Goal: Communication & Community: Answer question/provide support

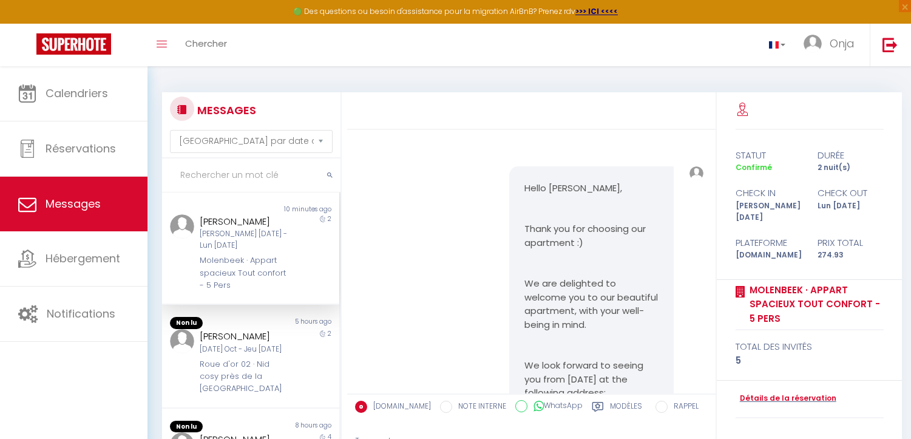
select select "message"
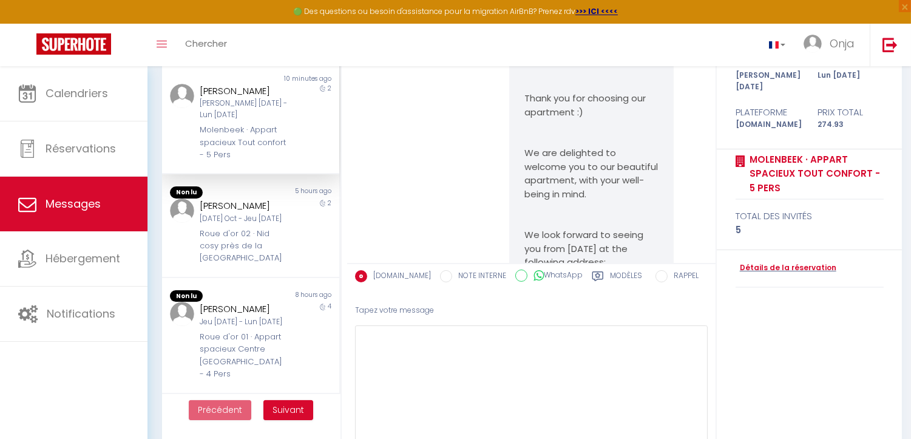
scroll to position [2056, 0]
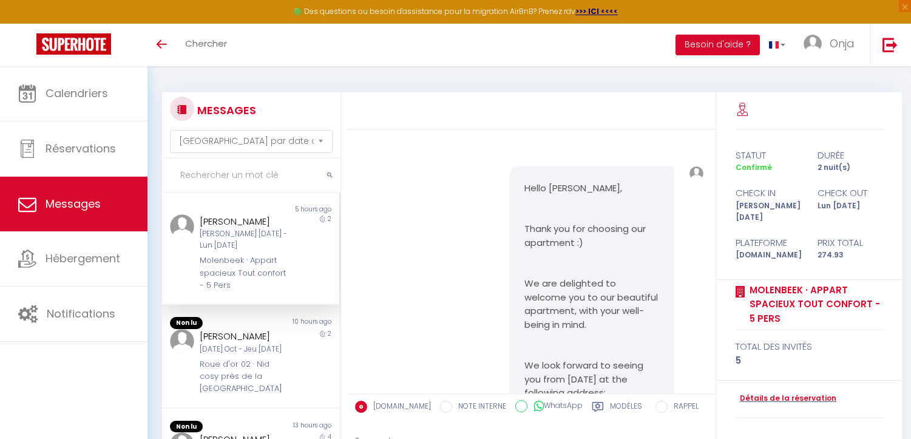
select select "message"
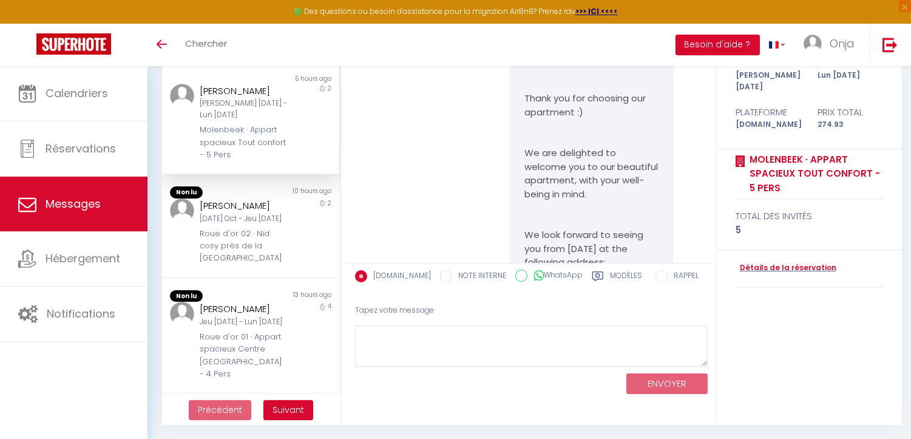
scroll to position [2160, 0]
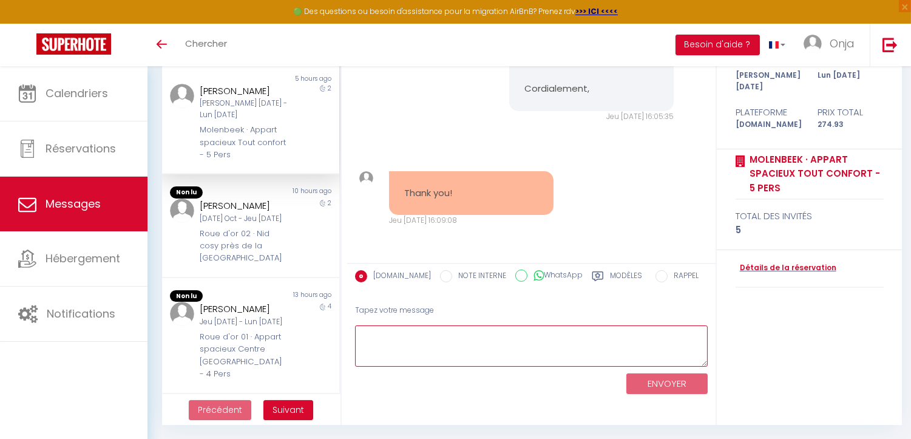
click at [461, 340] on textarea at bounding box center [531, 346] width 353 height 42
type textarea "Je vous en prie"
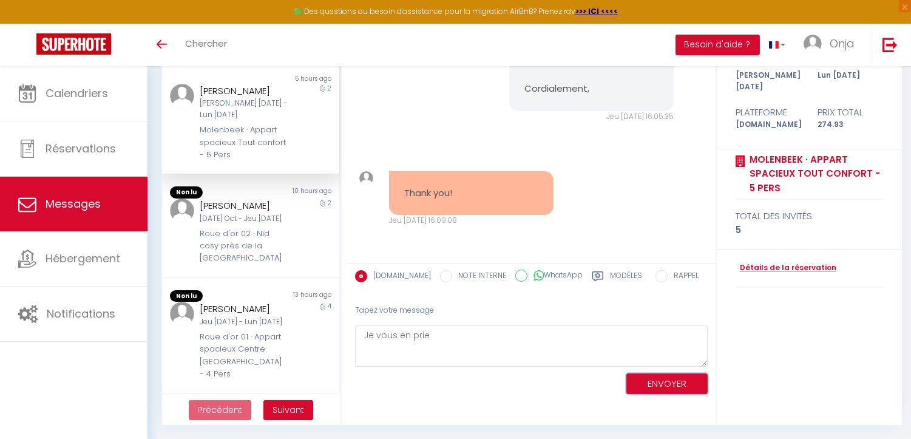
click at [668, 385] on button "ENVOYER" at bounding box center [666, 383] width 81 height 21
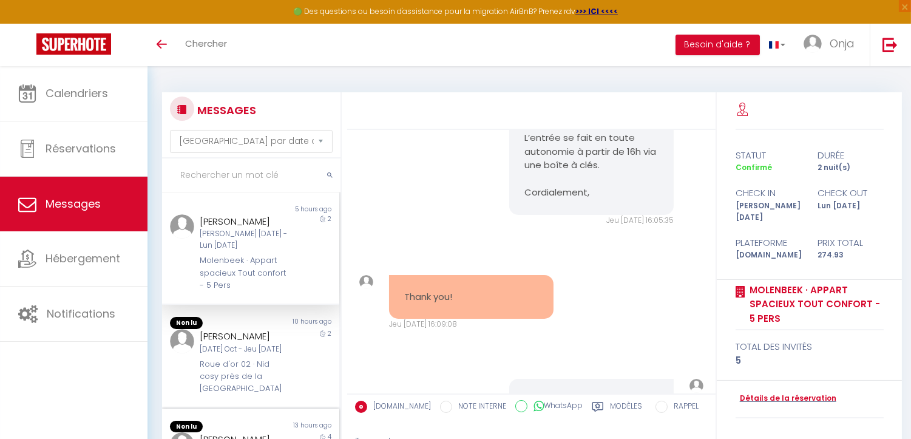
scroll to position [2264, 0]
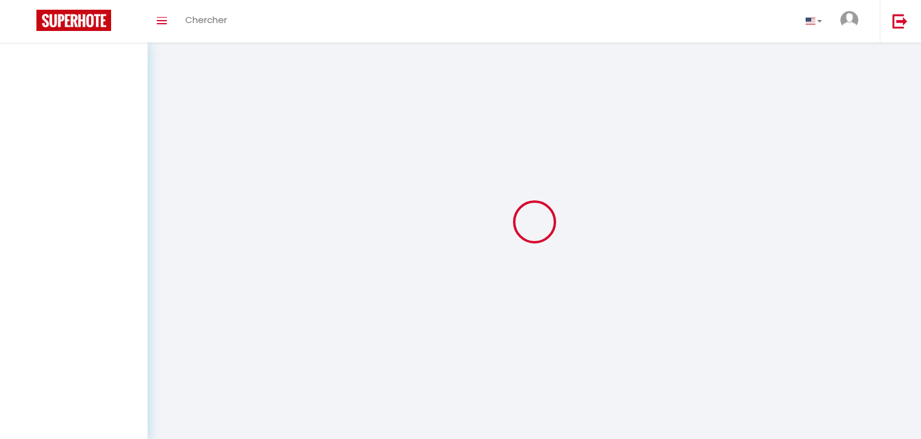
select select "message"
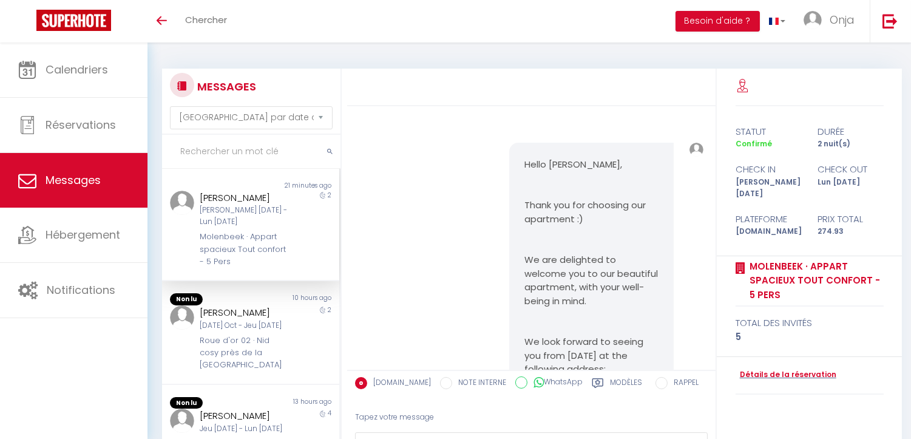
scroll to position [2264, 0]
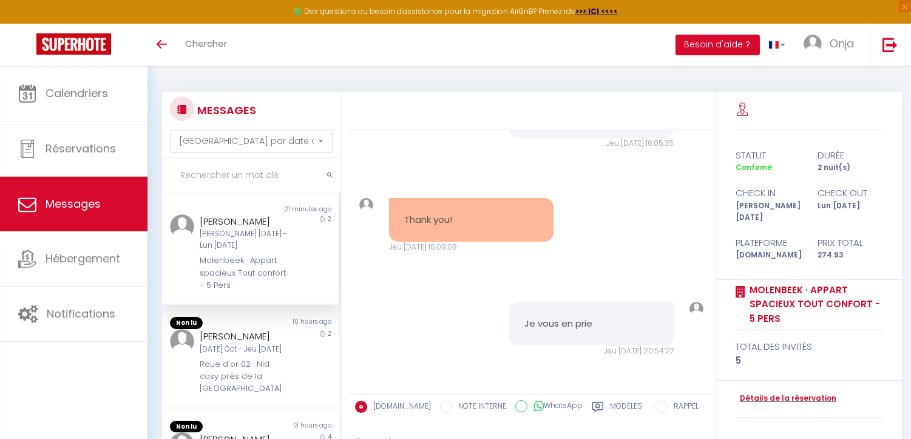
drag, startPoint x: 219, startPoint y: 243, endPoint x: 300, endPoint y: 261, distance: 83.2
click at [219, 254] on div "Molenbeek · Appart spacieux Tout confort - 5 Pers" at bounding box center [243, 272] width 87 height 37
click at [277, 254] on div "Molenbeek · Appart spacieux Tout confort - 5 Pers" at bounding box center [243, 272] width 87 height 37
click at [254, 235] on div "[PERSON_NAME] [DATE] - Lun [DATE]" at bounding box center [243, 239] width 87 height 23
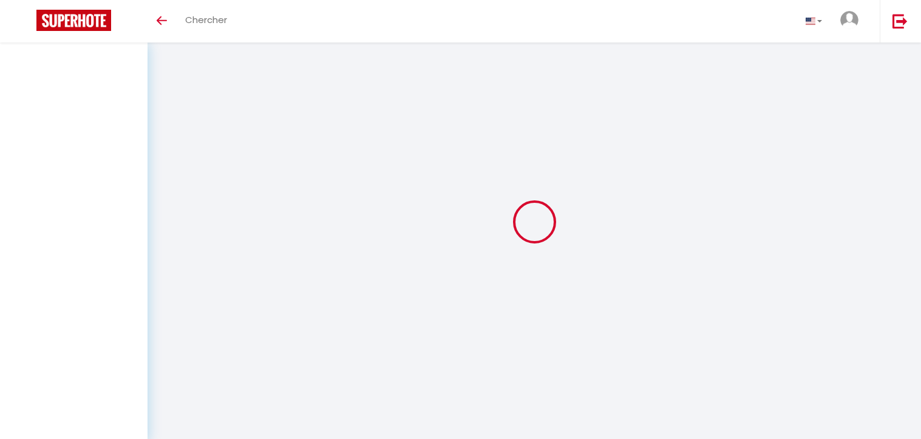
select select "message"
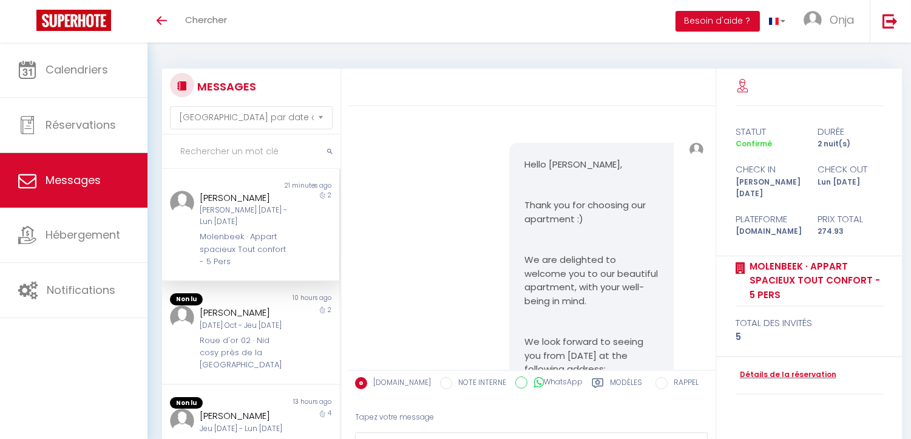
scroll to position [2264, 0]
